Goal: Task Accomplishment & Management: Use online tool/utility

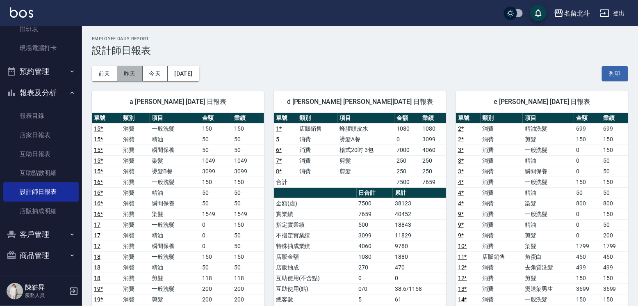
click at [118, 73] on button "昨天" at bounding box center [129, 73] width 25 height 15
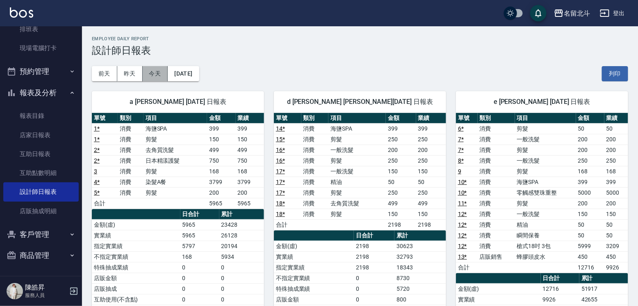
click at [152, 69] on button "今天" at bounding box center [155, 73] width 25 height 15
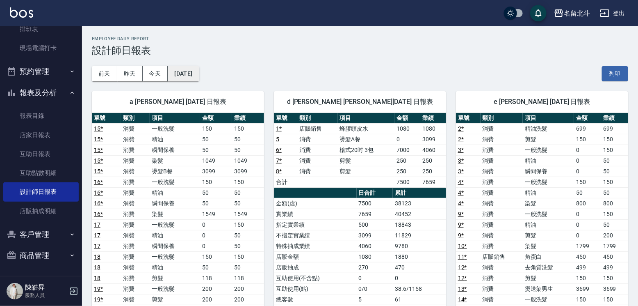
click at [183, 71] on button "[DATE]" at bounding box center [183, 73] width 31 height 15
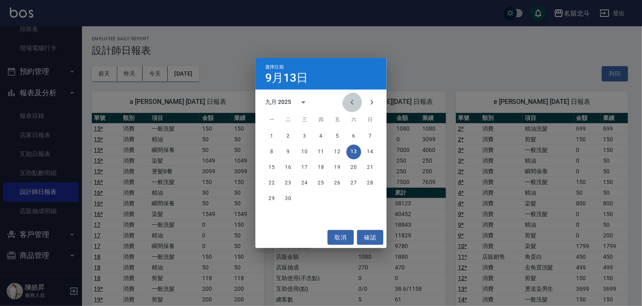
click at [347, 106] on icon "Previous month" at bounding box center [352, 102] width 10 height 10
click at [308, 166] on button "13" at bounding box center [304, 167] width 15 height 15
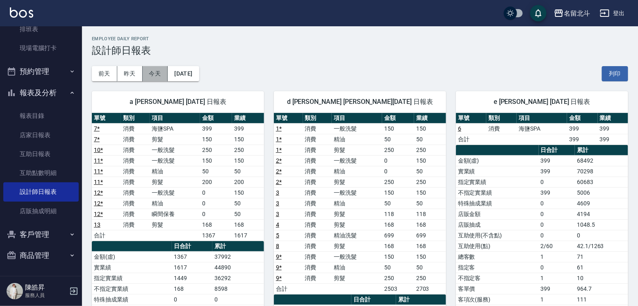
click at [161, 74] on button "今天" at bounding box center [155, 73] width 25 height 15
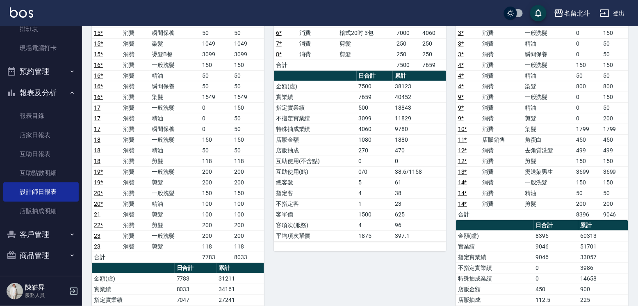
scroll to position [123, 0]
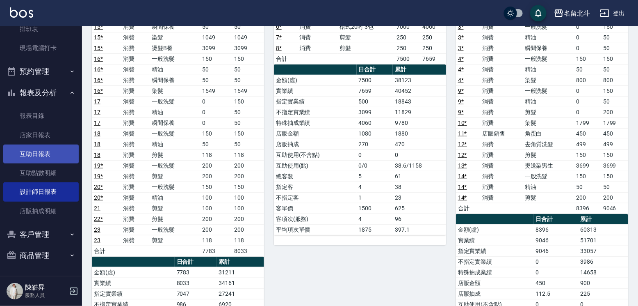
click at [60, 152] on link "互助日報表" at bounding box center [40, 153] width 75 height 19
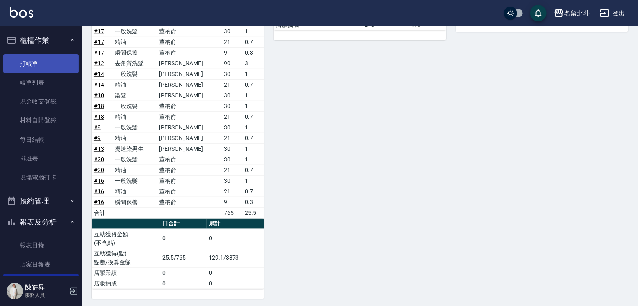
click at [58, 60] on link "打帳單" at bounding box center [40, 63] width 75 height 19
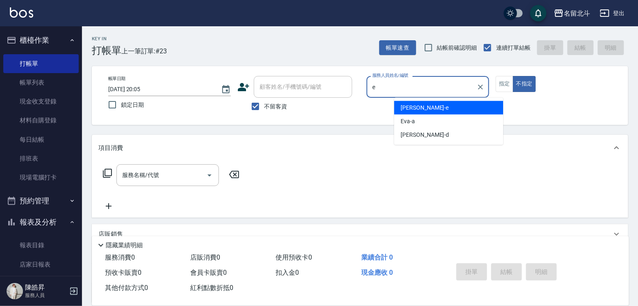
type input "[PERSON_NAME]-e"
type button "false"
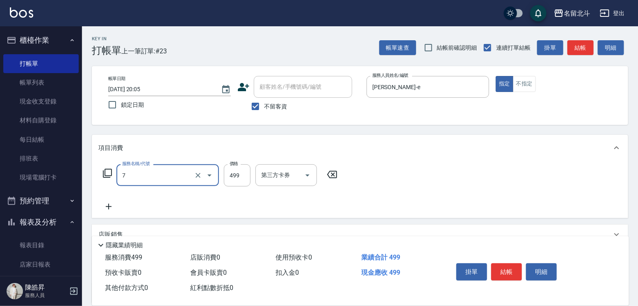
type input "去角質洗髮(7)"
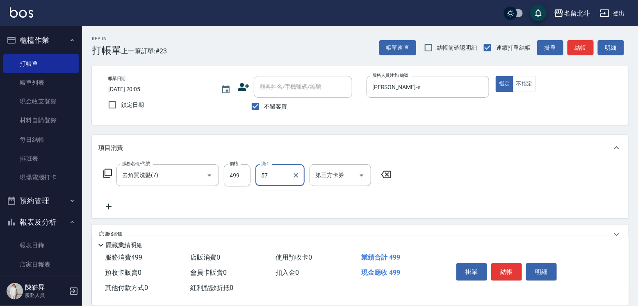
type input "[PERSON_NAME]-57"
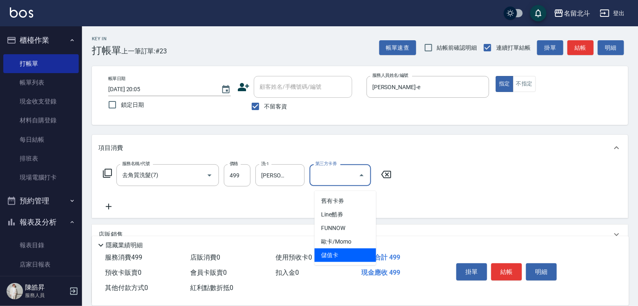
type input "儲值卡"
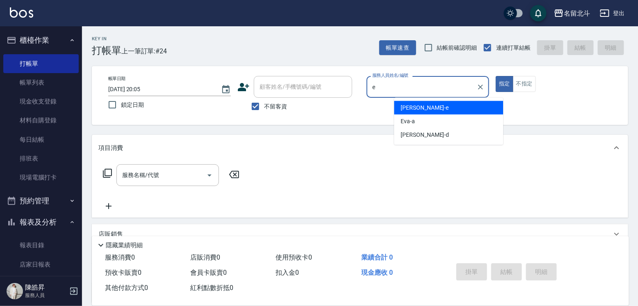
type input "[PERSON_NAME]-e"
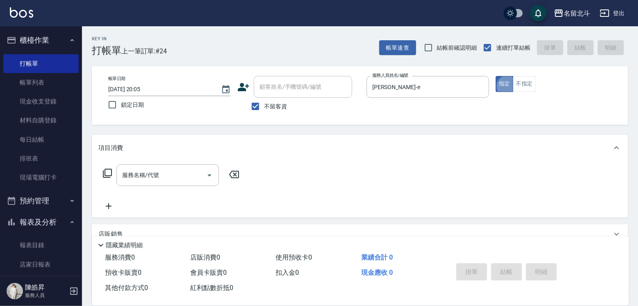
type button "true"
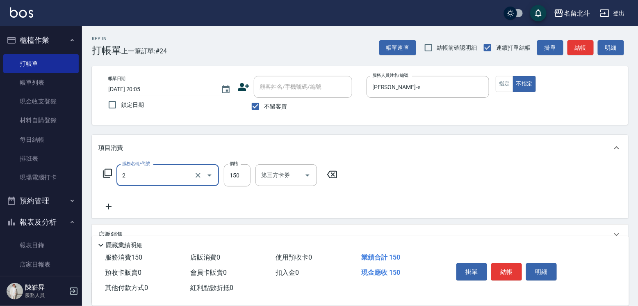
type input "一般洗髮(2)"
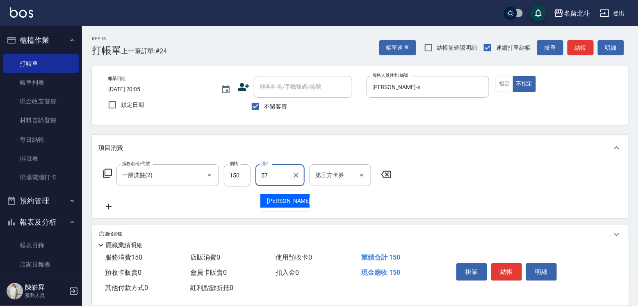
type input "[PERSON_NAME]-57"
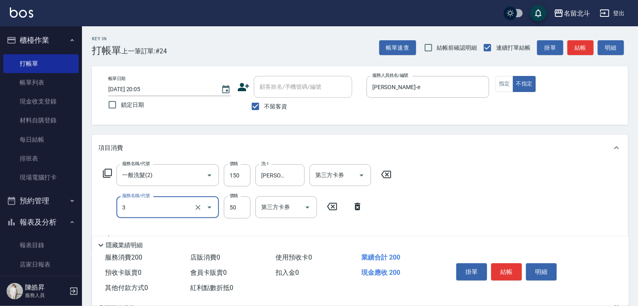
type input "精油(3)"
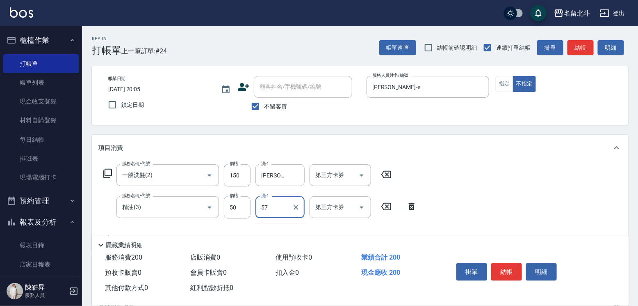
type input "[PERSON_NAME]-57"
type input "瞬間保養(4)"
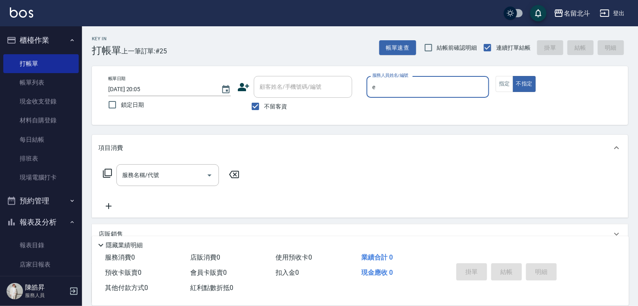
type input "[PERSON_NAME]-e"
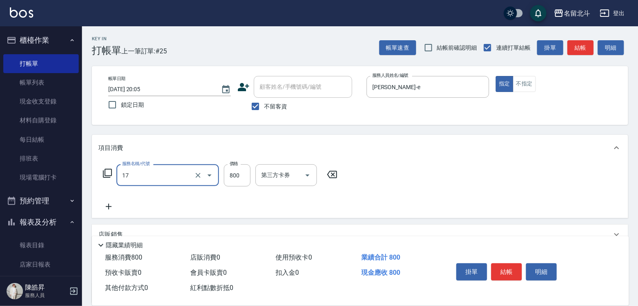
type input "染髮(17)"
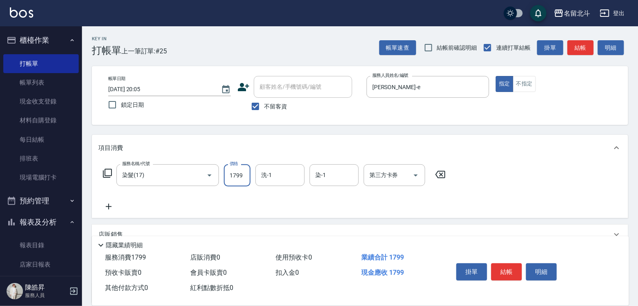
type input "1799"
type input "[PERSON_NAME]-57"
